Goal: Navigation & Orientation: Find specific page/section

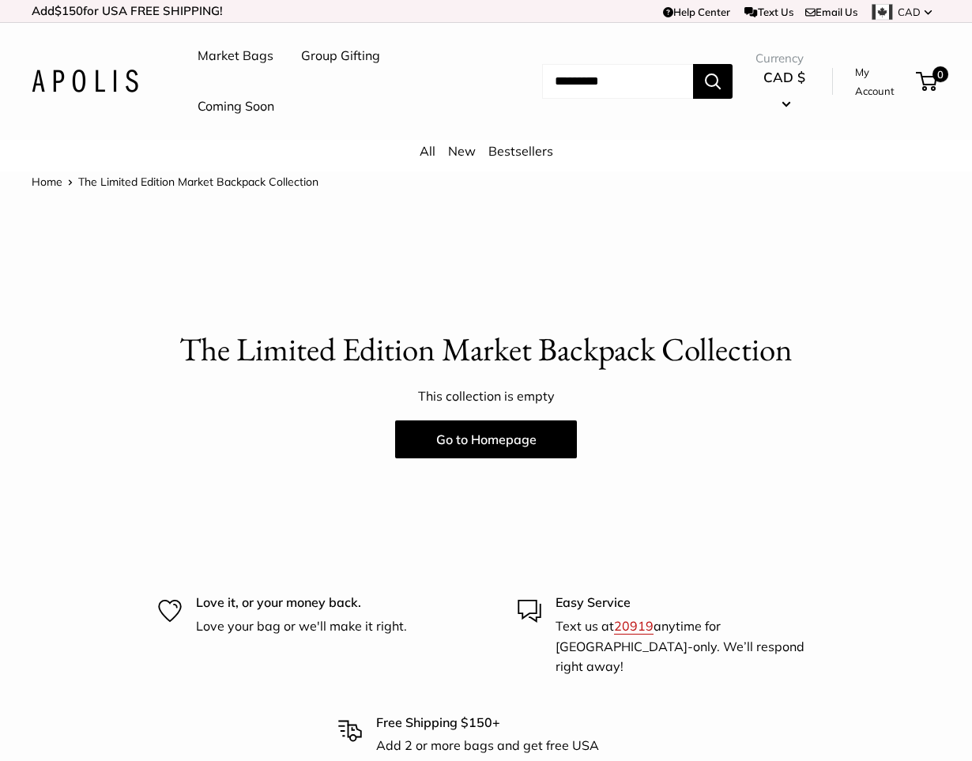
click at [85, 81] on img at bounding box center [85, 81] width 107 height 23
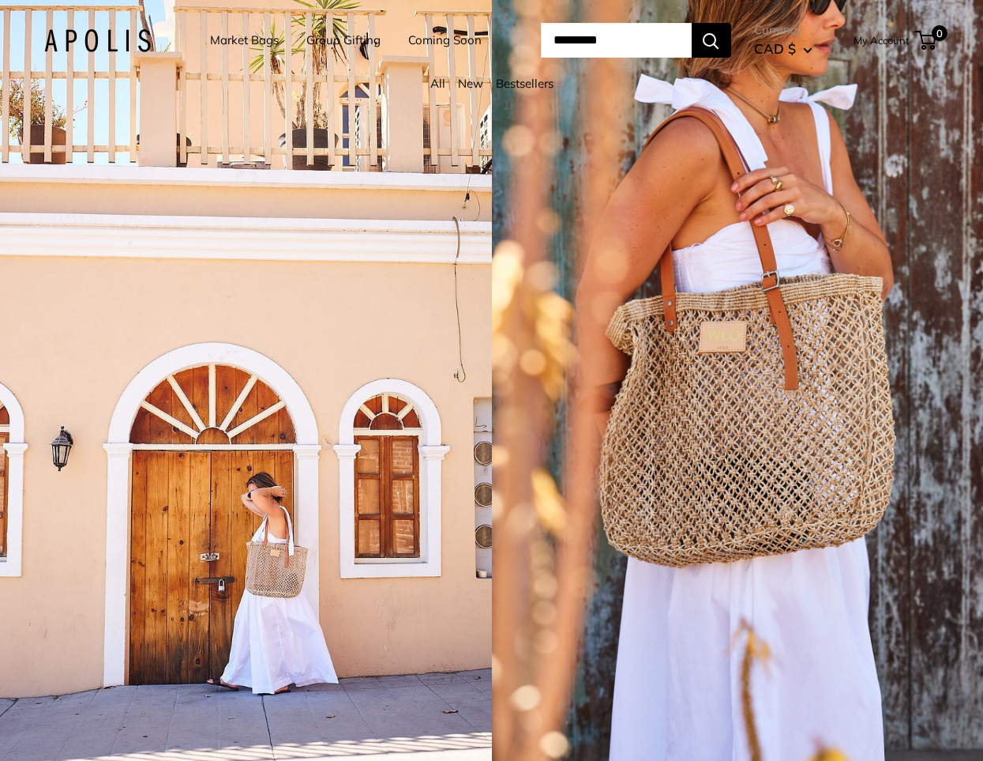
click at [250, 36] on link "Market Bags" at bounding box center [244, 40] width 69 height 22
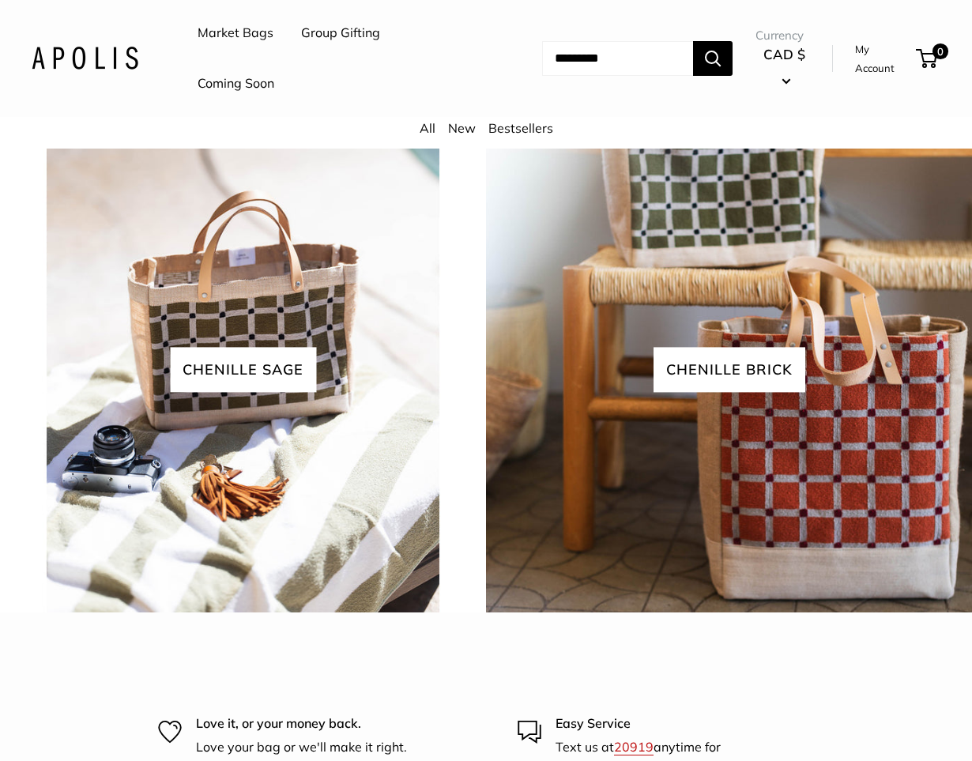
scroll to position [3950, 0]
